Goal: Information Seeking & Learning: Check status

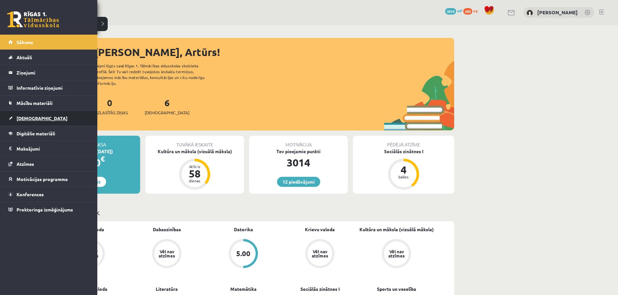
click at [34, 118] on span "[DEMOGRAPHIC_DATA]" at bounding box center [42, 118] width 51 height 6
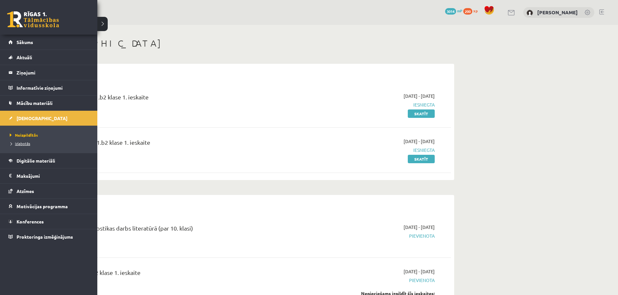
click at [20, 144] on span "Izlabotās" at bounding box center [19, 143] width 22 height 5
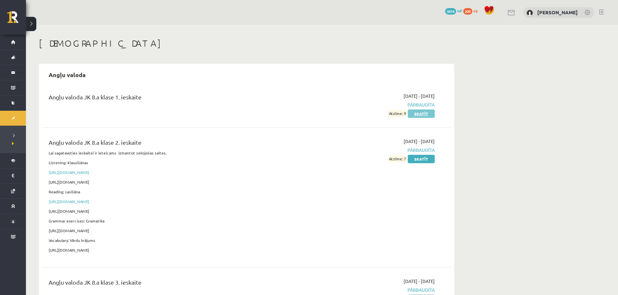
click at [421, 114] on link "Skatīt" at bounding box center [421, 114] width 27 height 8
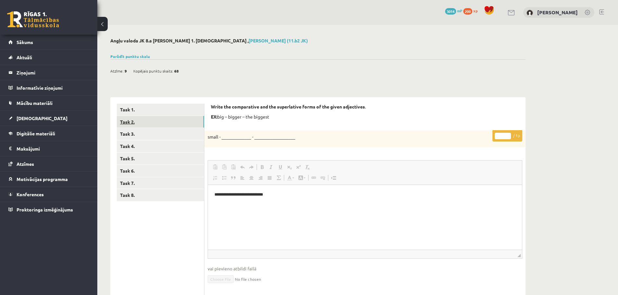
click at [153, 121] on link "Task 2." at bounding box center [160, 122] width 87 height 12
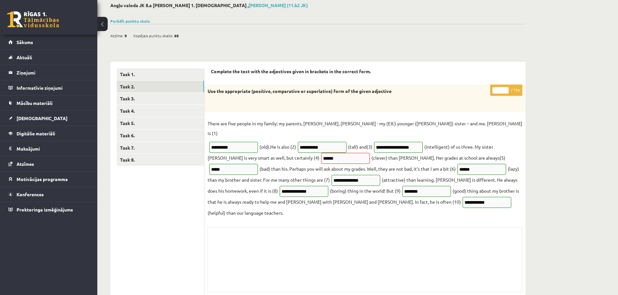
scroll to position [37, 0]
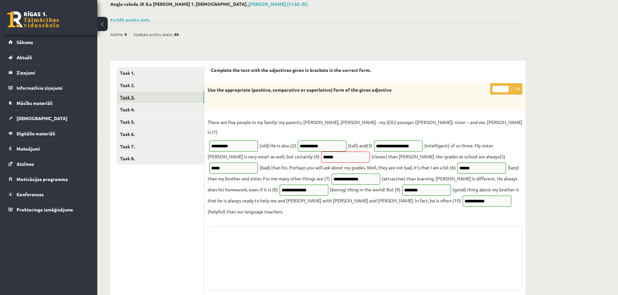
click at [167, 95] on link "Task 3." at bounding box center [160, 97] width 87 height 12
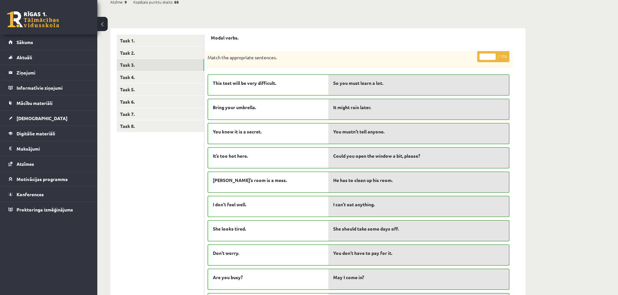
scroll to position [24, 0]
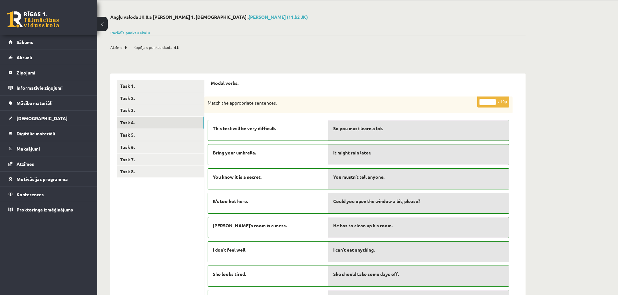
click at [158, 124] on link "Task 4." at bounding box center [160, 123] width 87 height 12
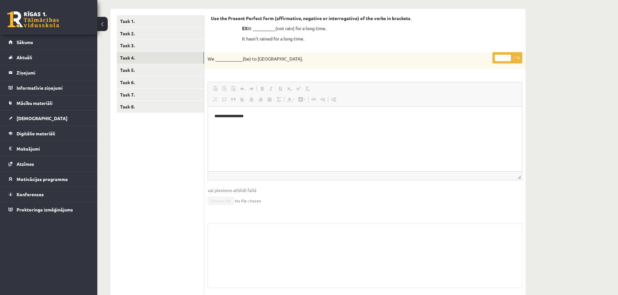
scroll to position [0, 0]
click at [158, 67] on link "Task 5." at bounding box center [160, 70] width 87 height 12
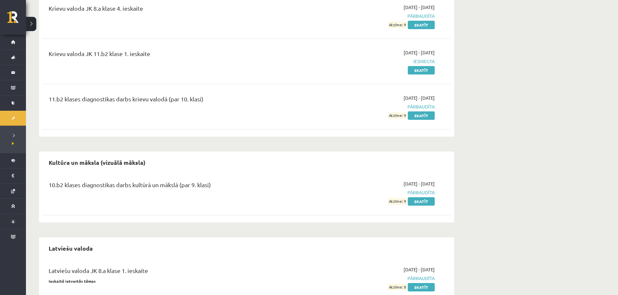
scroll to position [1070, 0]
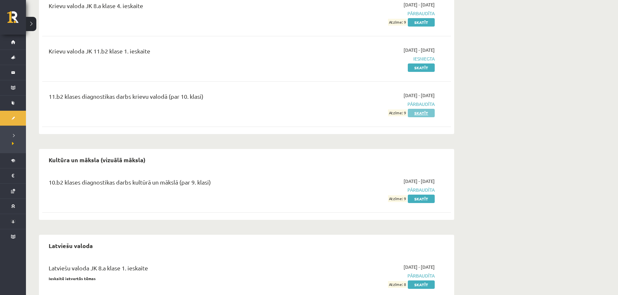
click at [421, 109] on link "Skatīt" at bounding box center [421, 113] width 27 height 8
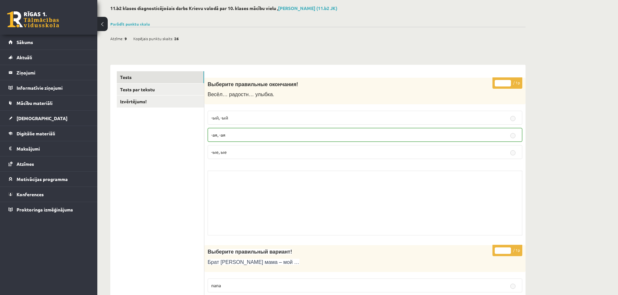
scroll to position [65, 0]
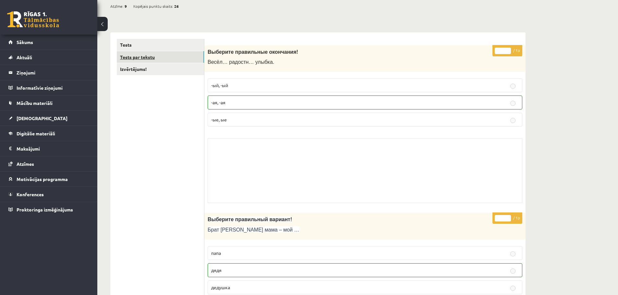
click at [171, 57] on link "Tests par tekstu" at bounding box center [160, 57] width 87 height 12
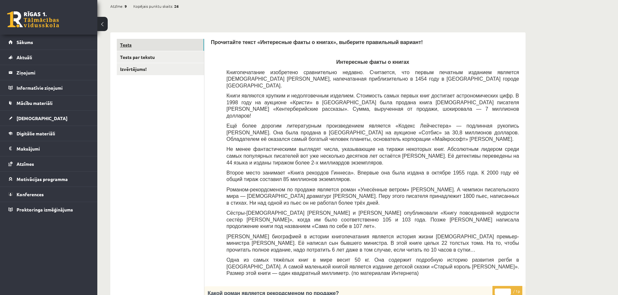
click at [159, 48] on link "Tests" at bounding box center [160, 45] width 87 height 12
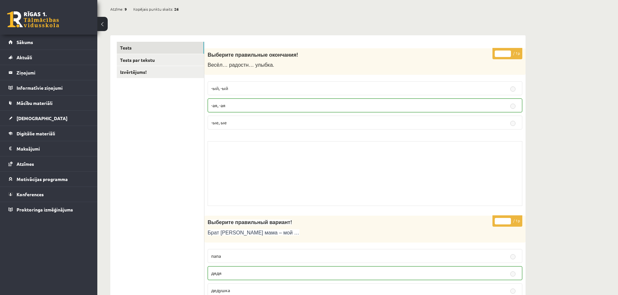
scroll to position [0, 0]
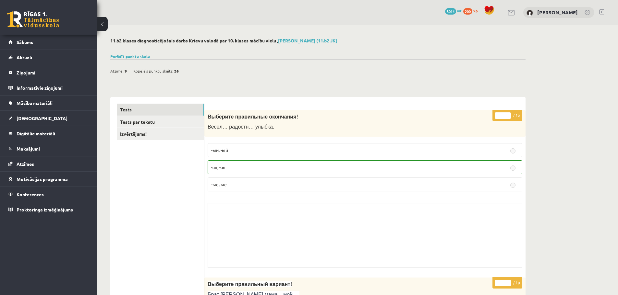
click at [102, 27] on button at bounding box center [102, 24] width 10 height 14
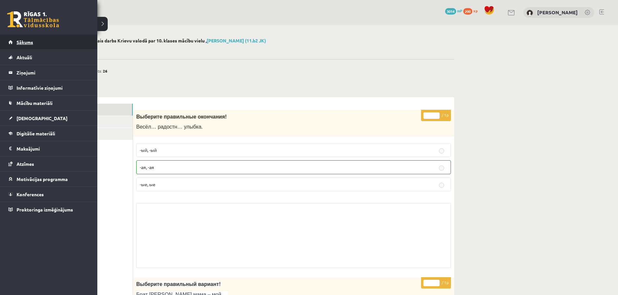
click at [41, 43] on link "Sākums" at bounding box center [48, 42] width 81 height 15
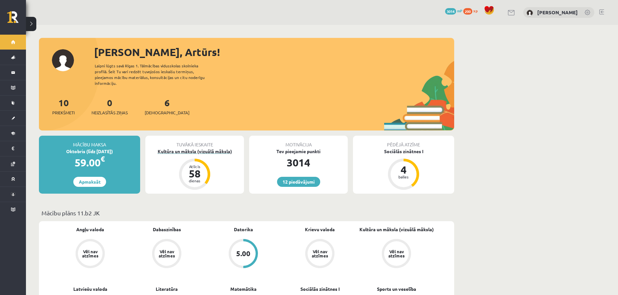
click at [190, 148] on div "Kultūra un māksla (vizuālā māksla)" at bounding box center [194, 151] width 99 height 7
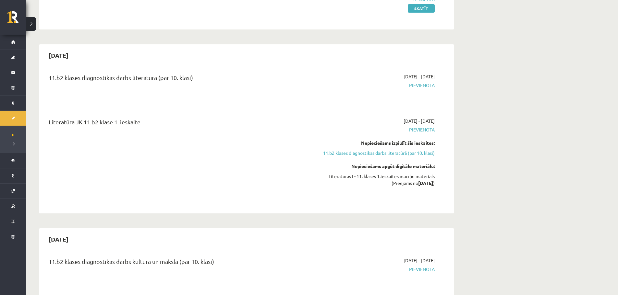
scroll to position [162, 0]
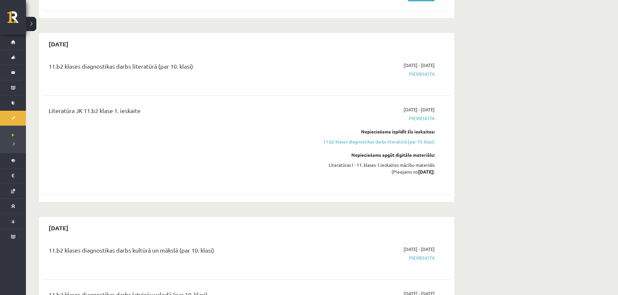
click at [361, 142] on link "11.b2 klases diagnostikas darbs literatūrā (par 10. klasi)" at bounding box center [373, 141] width 122 height 7
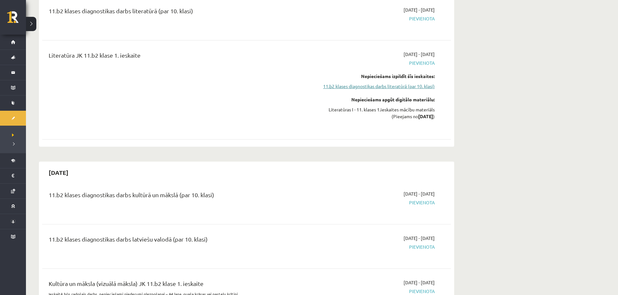
click at [371, 85] on link "11.b2 klases diagnostikas darbs literatūrā (par 10. klasi)" at bounding box center [373, 86] width 122 height 7
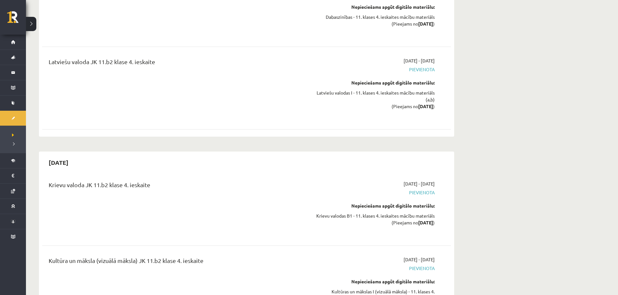
scroll to position [4081, 0]
drag, startPoint x: 60, startPoint y: 106, endPoint x: 135, endPoint y: 117, distance: 75.4
click at [133, 151] on div "2026-05-15 Krievu valoda JK 11.b2 klase 4. ieskaite 2026-05-01 - 2026-05-15 Pie…" at bounding box center [246, 243] width 415 height 184
click at [119, 154] on div "2026-05-15" at bounding box center [246, 161] width 409 height 15
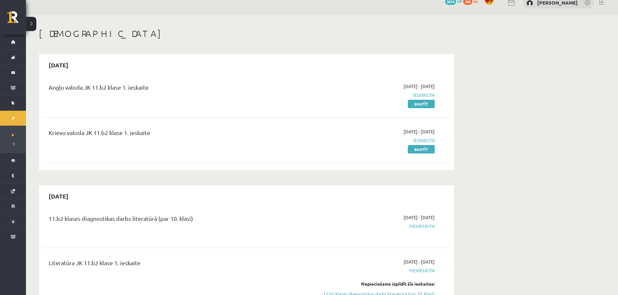
scroll to position [0, 0]
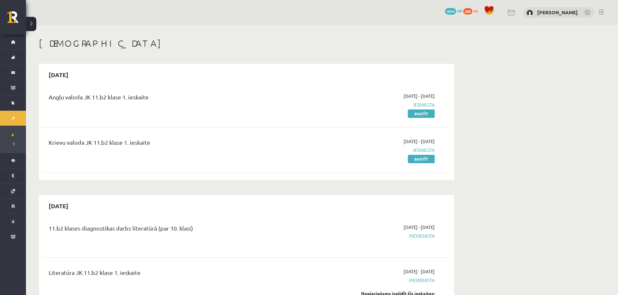
click at [453, 12] on span "3014" at bounding box center [450, 11] width 11 height 6
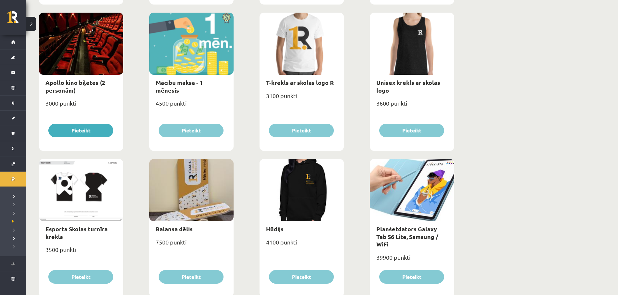
scroll to position [247, 0]
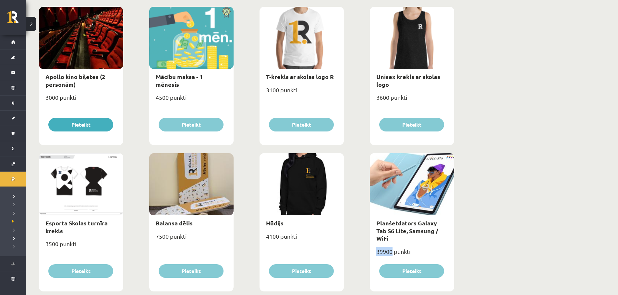
drag, startPoint x: 376, startPoint y: 247, endPoint x: 392, endPoint y: 244, distance: 16.7
click at [392, 246] on div "39900 punkti" at bounding box center [412, 254] width 84 height 16
click at [437, 248] on div "39900 punkti" at bounding box center [412, 254] width 84 height 16
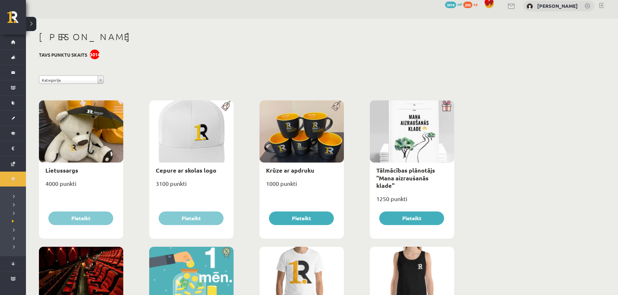
scroll to position [0, 0]
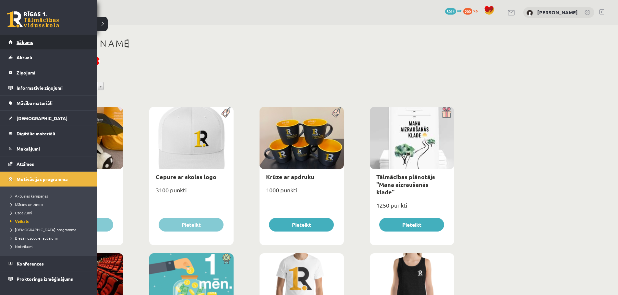
click at [24, 41] on span "Sākums" at bounding box center [25, 42] width 17 height 6
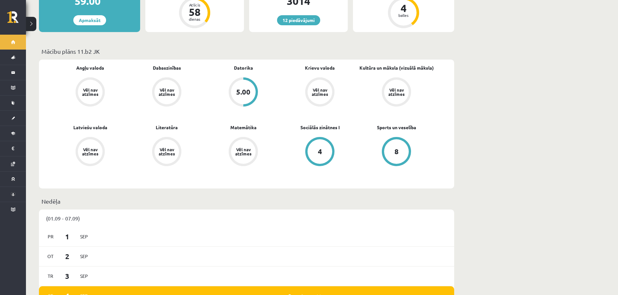
scroll to position [162, 0]
click at [316, 124] on link "Sociālās zinātnes I" at bounding box center [319, 127] width 39 height 7
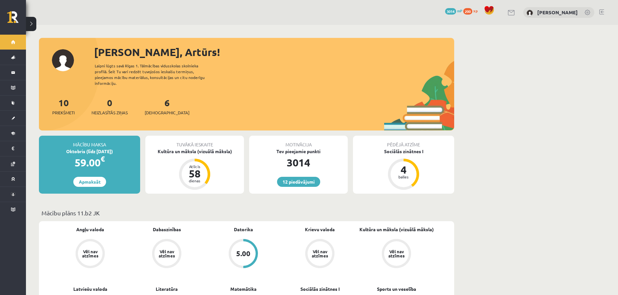
scroll to position [160, 0]
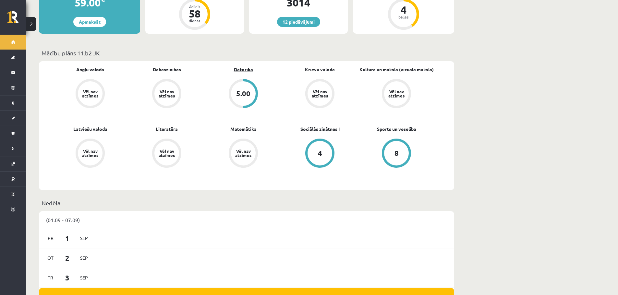
click at [239, 66] on link "Datorika" at bounding box center [243, 69] width 19 height 7
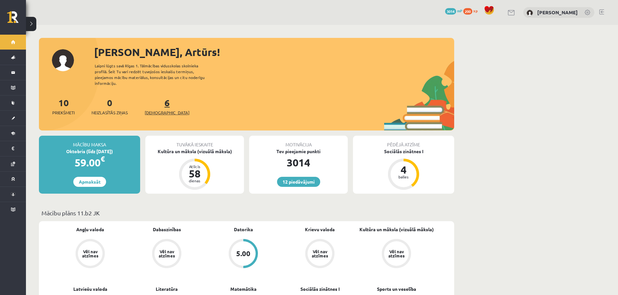
click at [160, 110] on span "[DEMOGRAPHIC_DATA]" at bounding box center [167, 113] width 45 height 6
